Goal: Find specific page/section: Find specific page/section

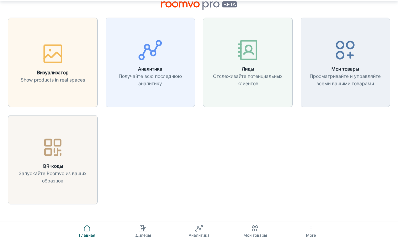
scroll to position [20, 0]
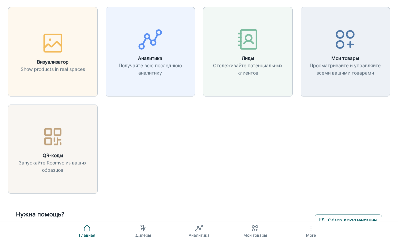
click at [312, 233] on icon "button" at bounding box center [311, 229] width 8 height 8
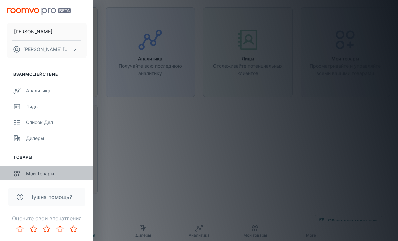
click at [36, 175] on div "Мои товары" at bounding box center [56, 173] width 61 height 7
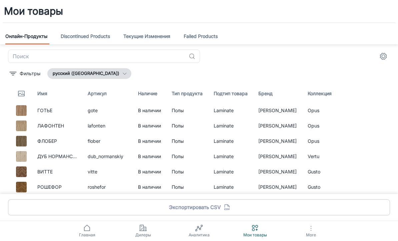
click at [103, 34] on link "Discontinued Products" at bounding box center [85, 37] width 49 height 16
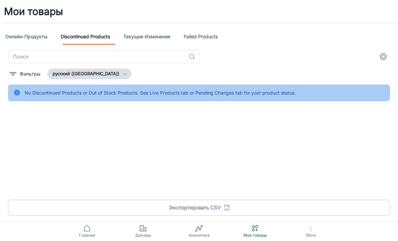
click at [168, 36] on link "Текущие изменения" at bounding box center [146, 37] width 47 height 16
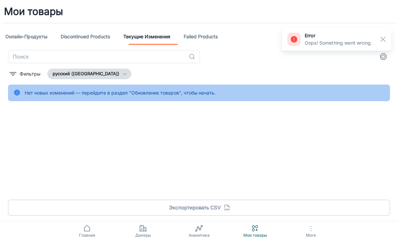
click at [215, 36] on link "Failed Products" at bounding box center [201, 37] width 34 height 16
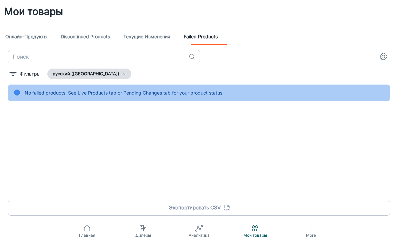
click at [11, 38] on link "Онлайн-продукты" at bounding box center [26, 37] width 42 height 16
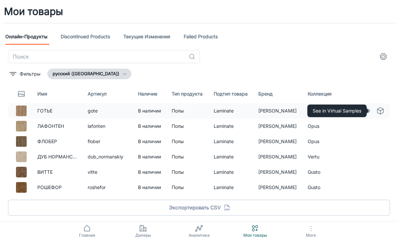
click at [382, 113] on icon "See in Virtual Samples" at bounding box center [381, 111] width 8 height 8
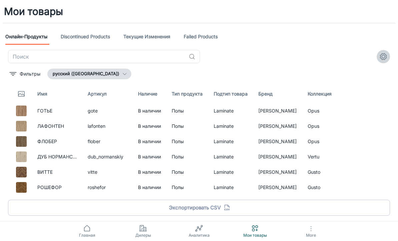
click at [386, 54] on icon "settings" at bounding box center [384, 57] width 8 height 8
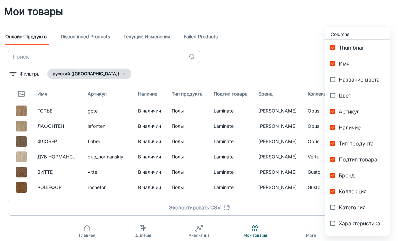
click at [283, 236] on div at bounding box center [199, 120] width 398 height 241
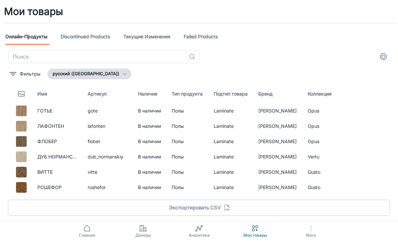
click at [254, 225] on icon at bounding box center [255, 229] width 8 height 8
click at [225, 209] on icon "button" at bounding box center [224, 209] width 1 height 1
click at [309, 225] on icon "button" at bounding box center [311, 229] width 8 height 8
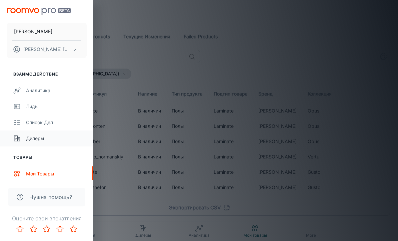
click at [35, 138] on div "Дилеры" at bounding box center [56, 138] width 61 height 7
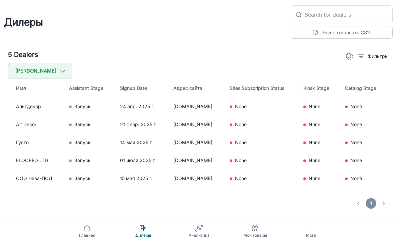
click at [200, 225] on icon at bounding box center [199, 229] width 8 height 8
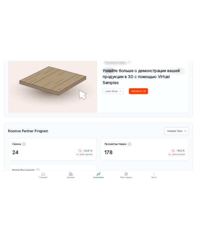
scroll to position [634, 0]
